Goal: Navigation & Orientation: Find specific page/section

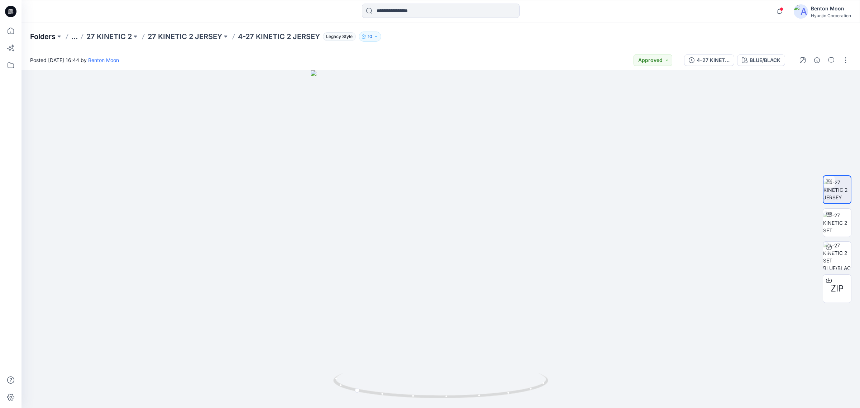
click at [38, 36] on p "Folders" at bounding box center [42, 37] width 25 height 10
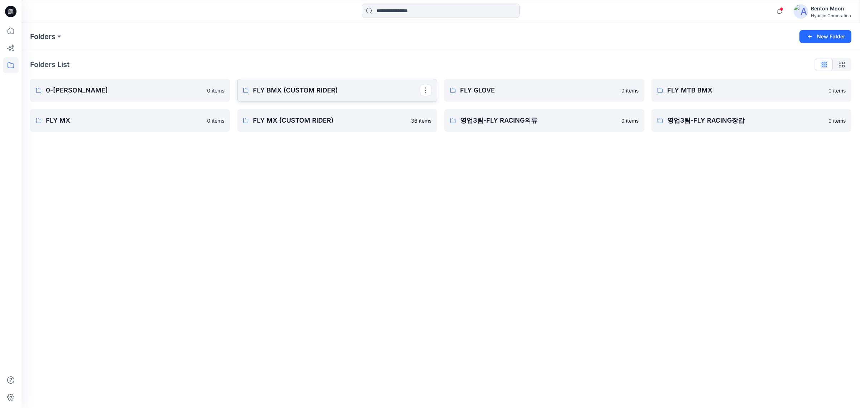
click at [325, 92] on p "FLY BMX (CUSTOM RIDER)" at bounding box center [336, 90] width 167 height 10
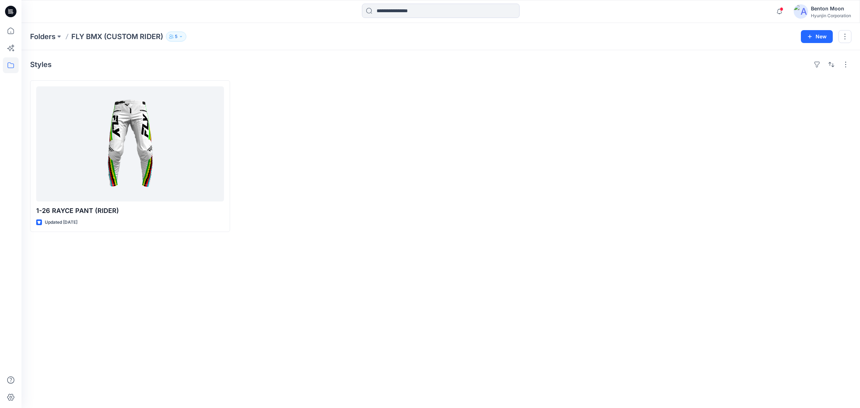
drag, startPoint x: 285, startPoint y: 195, endPoint x: 287, endPoint y: 183, distance: 11.9
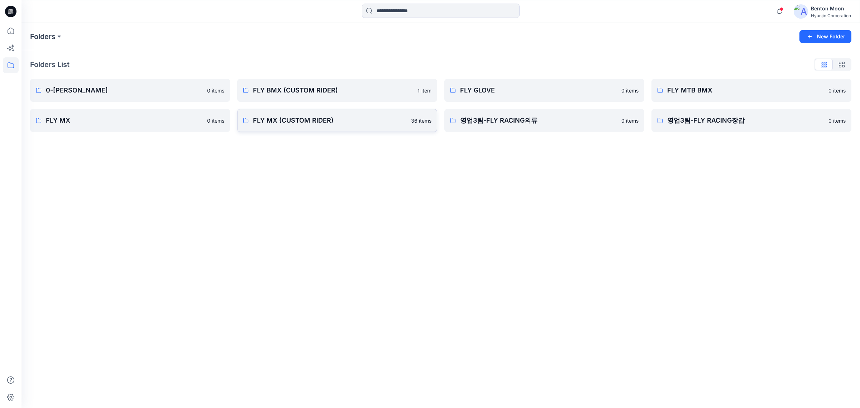
click at [351, 129] on link "FLY MX (CUSTOM RIDER) 36 items" at bounding box center [337, 120] width 200 height 23
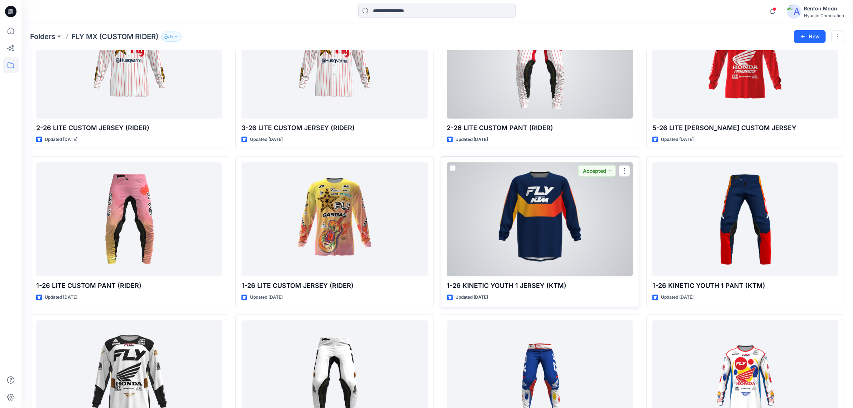
scroll to position [1050, 0]
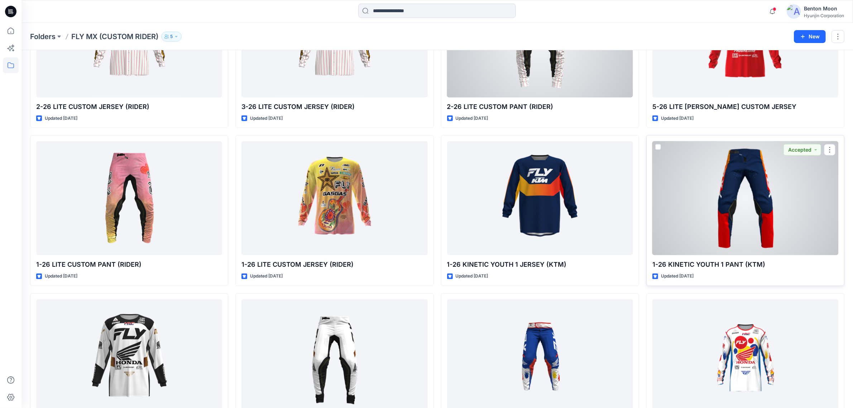
click at [721, 204] on div at bounding box center [745, 198] width 186 height 114
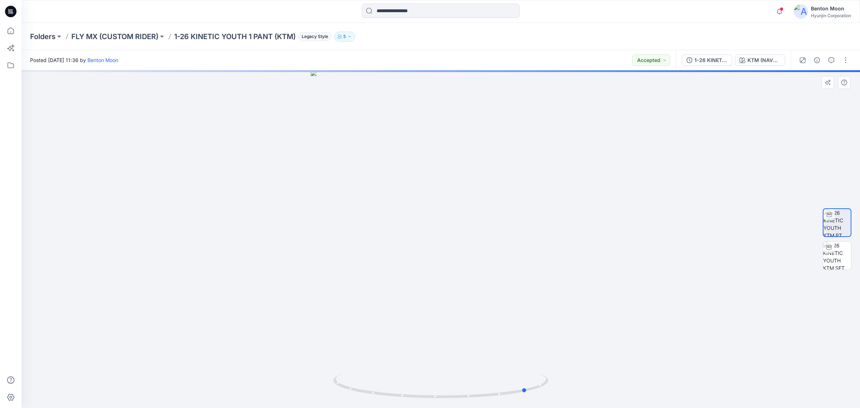
drag, startPoint x: 461, startPoint y: 372, endPoint x: 547, endPoint y: 341, distance: 91.9
click at [547, 341] on div at bounding box center [440, 239] width 838 height 338
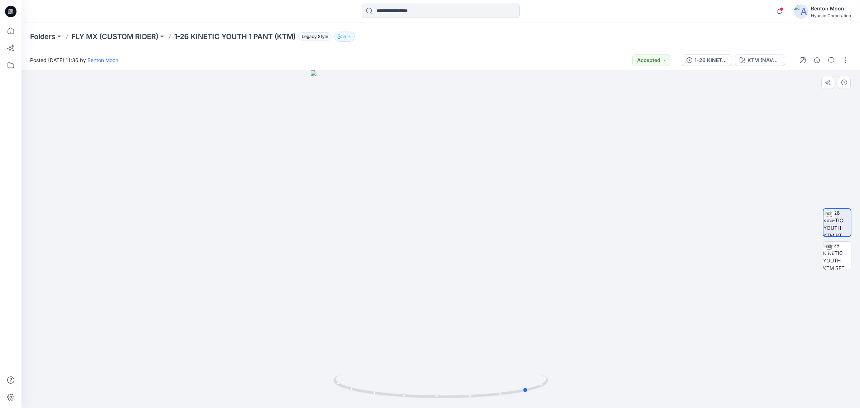
drag, startPoint x: 403, startPoint y: 316, endPoint x: 430, endPoint y: 297, distance: 33.4
click at [430, 297] on div at bounding box center [440, 239] width 838 height 338
drag, startPoint x: 353, startPoint y: 296, endPoint x: 364, endPoint y: 284, distance: 16.5
click at [364, 284] on div at bounding box center [440, 239] width 838 height 338
click at [67, 264] on div at bounding box center [440, 239] width 838 height 338
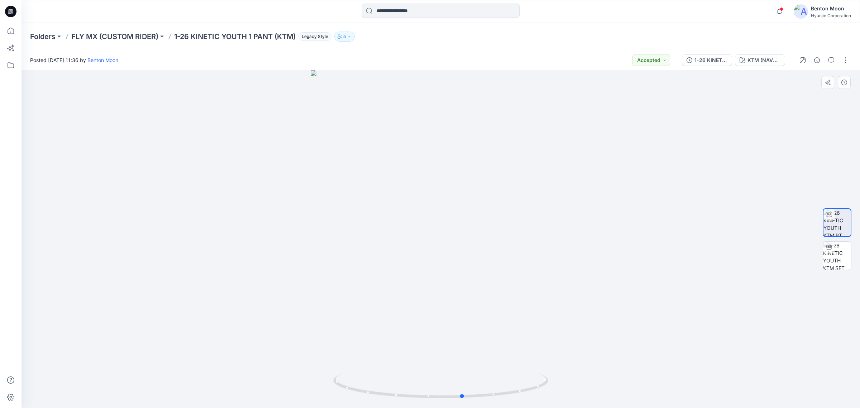
drag, startPoint x: 393, startPoint y: 337, endPoint x: 356, endPoint y: 332, distance: 37.9
click at [356, 332] on div at bounding box center [440, 239] width 838 height 338
